Goal: Check status: Check status

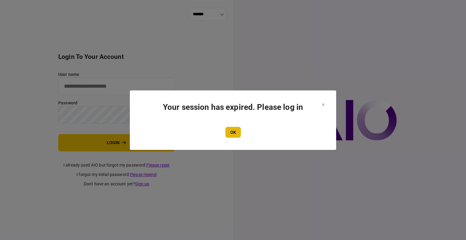
type input "****"
click at [232, 133] on button "OK" at bounding box center [233, 132] width 15 height 11
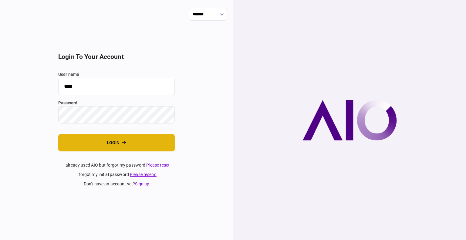
click at [94, 146] on button "login" at bounding box center [116, 142] width 117 height 17
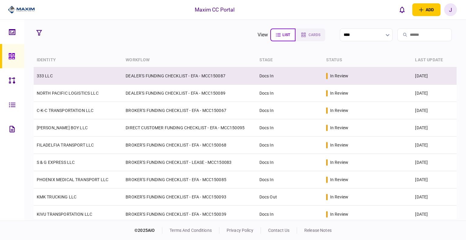
click at [41, 78] on link "333 LLC" at bounding box center [45, 75] width 16 height 5
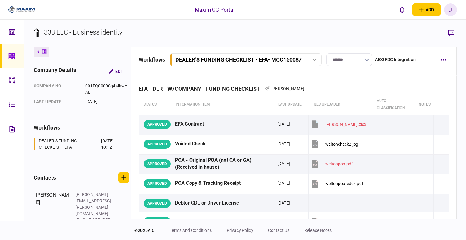
drag, startPoint x: 9, startPoint y: 59, endPoint x: 6, endPoint y: 62, distance: 3.9
click at [9, 59] on icon at bounding box center [12, 56] width 7 height 7
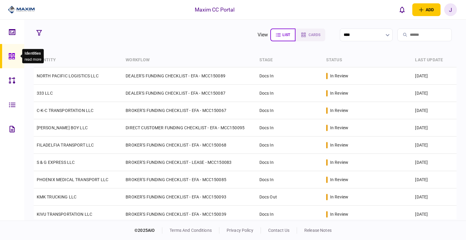
click at [12, 52] on div at bounding box center [14, 56] width 10 height 24
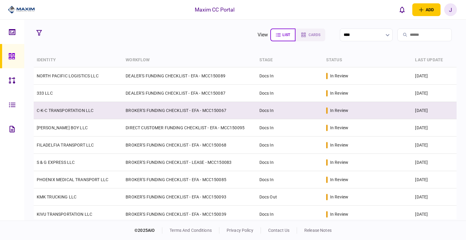
click at [71, 114] on td "C-K-C TRANSPORTATION LLC" at bounding box center [78, 110] width 89 height 17
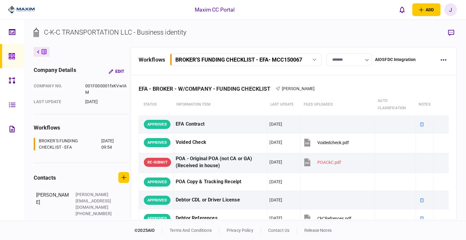
click at [19, 55] on link at bounding box center [12, 56] width 24 height 24
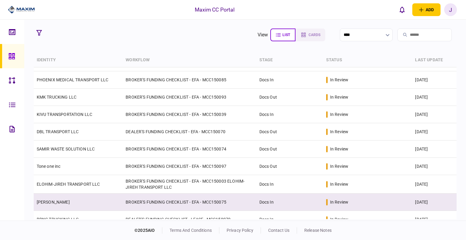
scroll to position [35, 0]
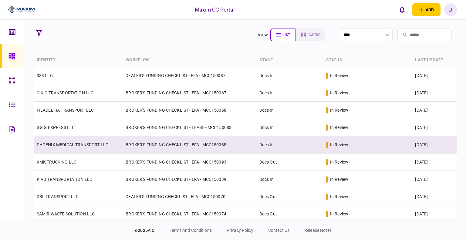
click at [61, 140] on td "PHOENIX MEDICAL TRANSPORT LLC" at bounding box center [78, 144] width 89 height 17
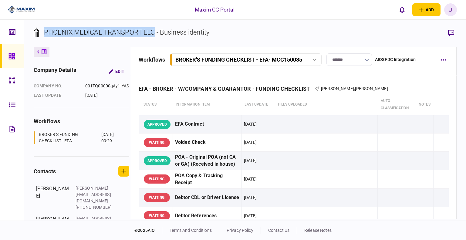
drag, startPoint x: 153, startPoint y: 36, endPoint x: 42, endPoint y: 38, distance: 111.1
click at [42, 38] on div "PHOENIX MEDICAL TRANSPORT LLC - Business identity" at bounding box center [122, 37] width 176 height 20
copy div "PHOENIX MEDICAL TRANSPORT LLC"
click at [17, 54] on div at bounding box center [14, 56] width 10 height 24
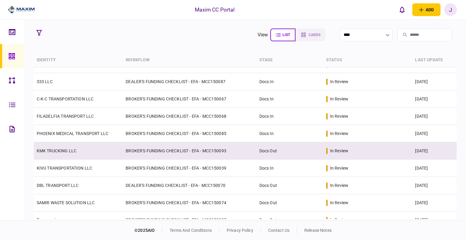
scroll to position [61, 0]
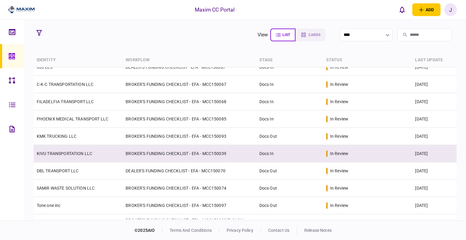
click at [199, 154] on td "BROKER'S FUNDING CHECKLIST - EFA - MCC150039" at bounding box center [190, 153] width 134 height 17
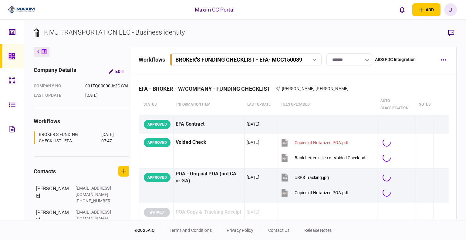
click at [15, 58] on icon at bounding box center [12, 56] width 6 height 6
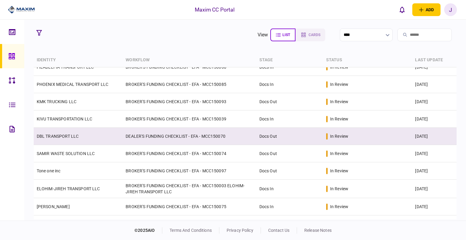
scroll to position [126, 0]
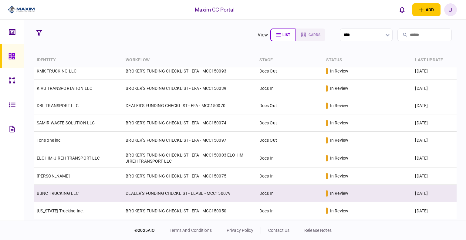
click at [45, 192] on link "BBNC TRUCKING LLC" at bounding box center [58, 193] width 42 height 5
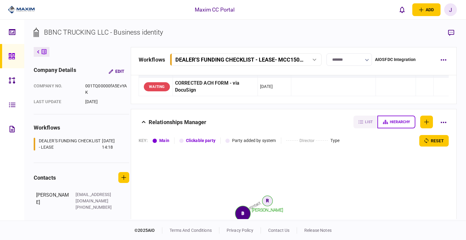
scroll to position [746, 0]
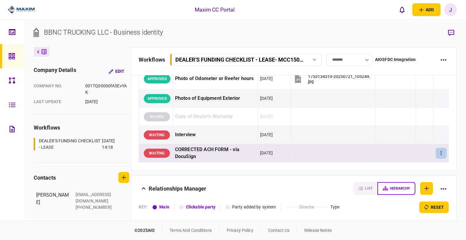
click at [438, 154] on button "button" at bounding box center [441, 153] width 11 height 11
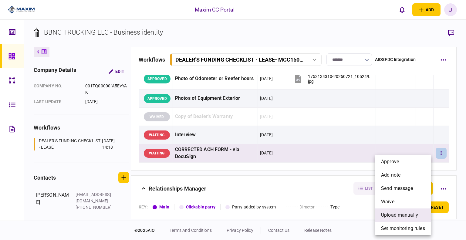
click at [398, 218] on span "upload manually" at bounding box center [399, 215] width 37 height 7
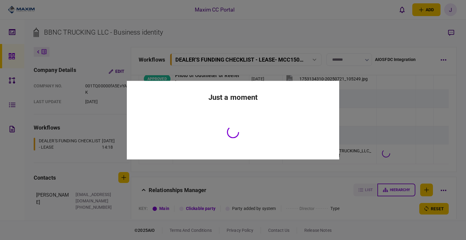
scroll to position [747, 0]
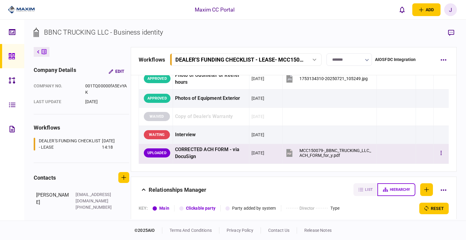
click at [434, 150] on td at bounding box center [441, 154] width 15 height 20
click at [436, 150] on button "button" at bounding box center [441, 153] width 11 height 11
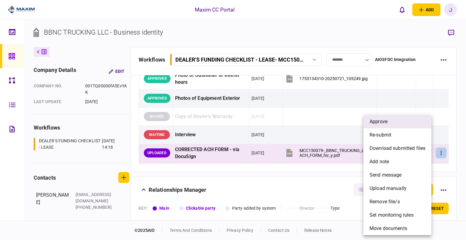
click at [390, 124] on li "approve" at bounding box center [398, 121] width 68 height 13
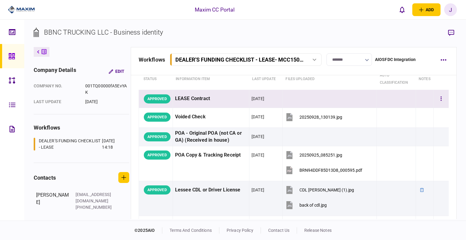
scroll to position [0, 0]
